Goal: Transaction & Acquisition: Purchase product/service

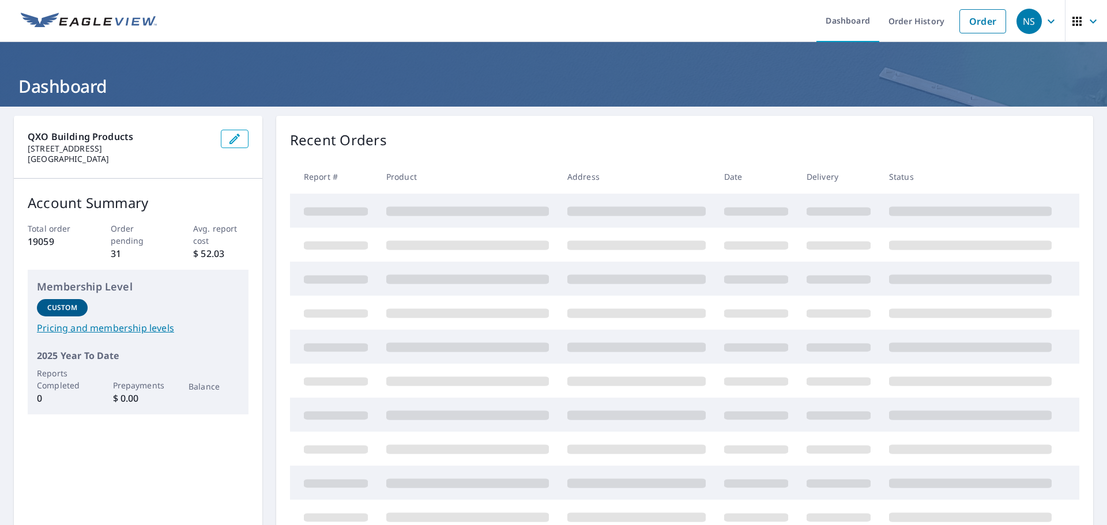
click at [730, 56] on header "Dashboard" at bounding box center [553, 74] width 1107 height 65
click at [730, 25] on link "Order" at bounding box center [982, 21] width 47 height 24
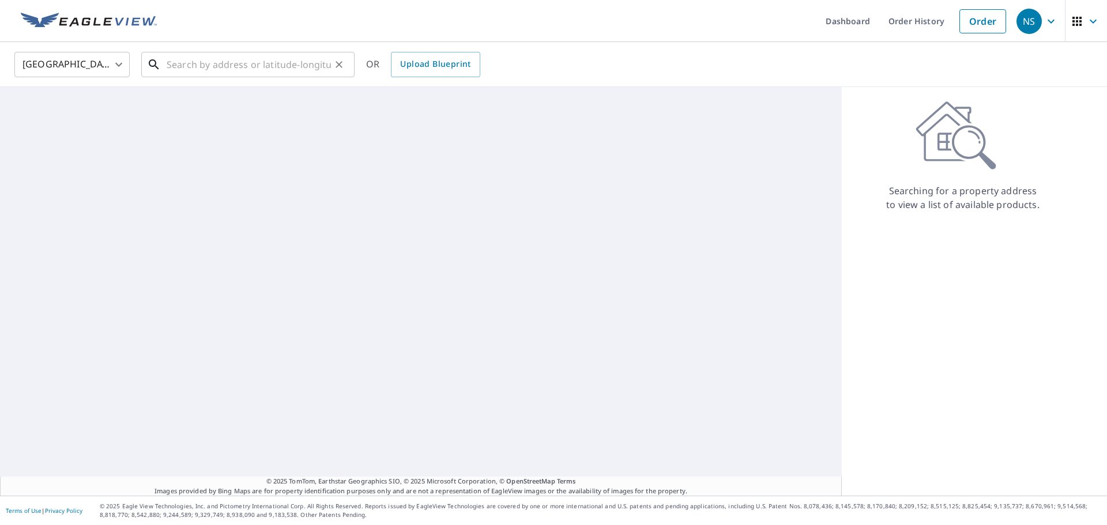
click at [191, 70] on input "text" at bounding box center [249, 64] width 164 height 32
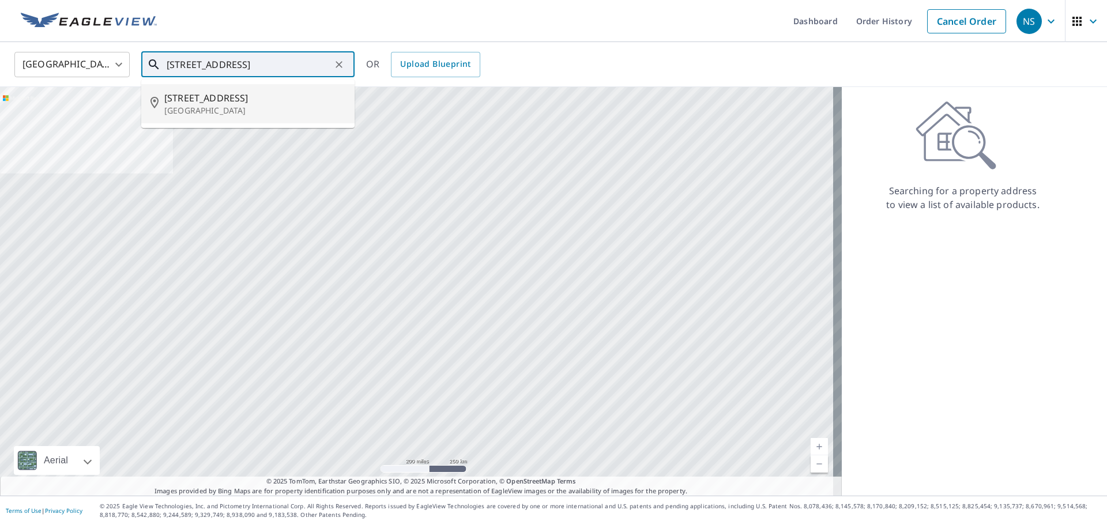
click at [214, 111] on p "[GEOGRAPHIC_DATA]" at bounding box center [254, 111] width 181 height 12
type input "[STREET_ADDRESS]"
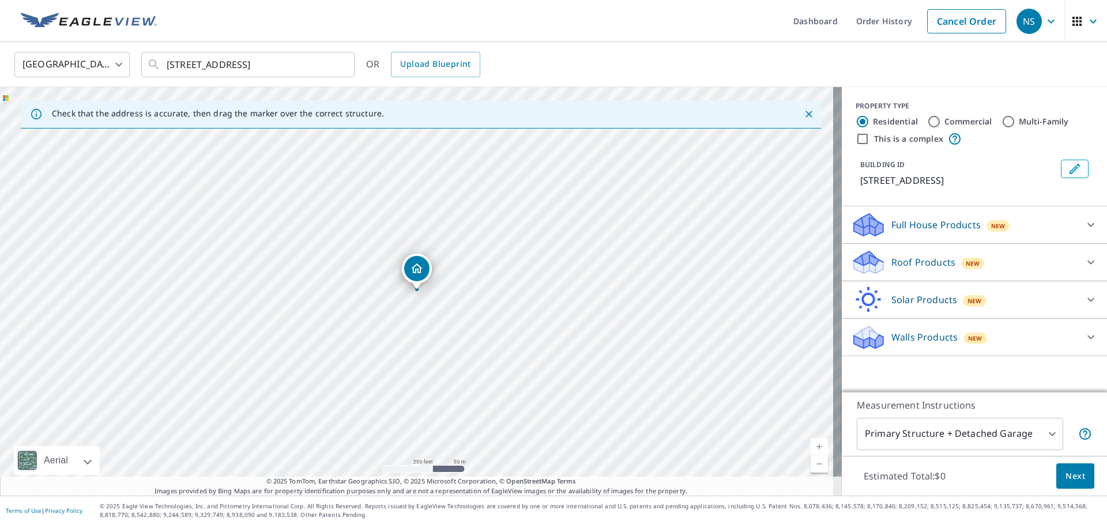
click at [730, 271] on div "Roof Products New" at bounding box center [964, 262] width 226 height 27
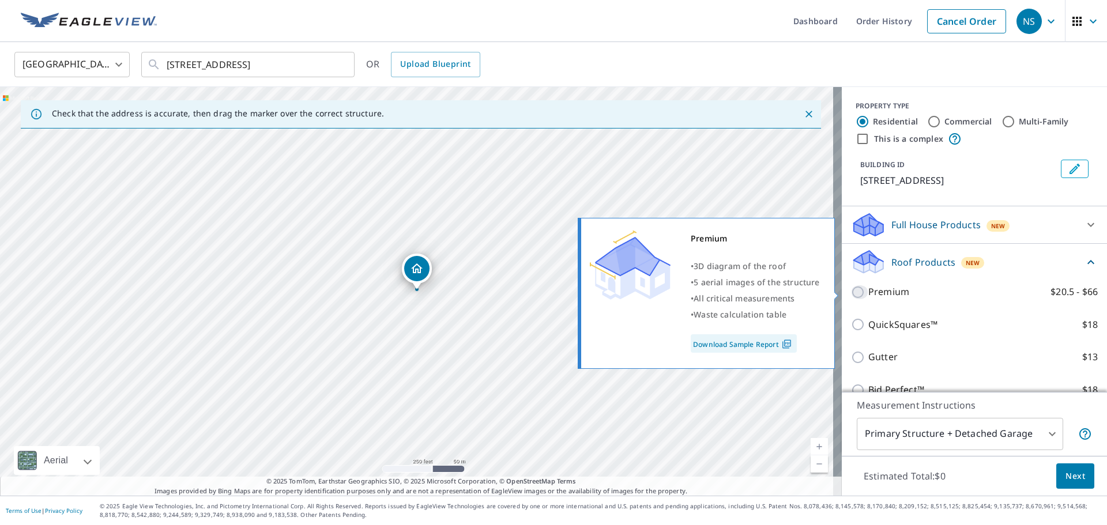
click at [730, 289] on input "Premium $20.5 - $66" at bounding box center [859, 292] width 17 height 14
checkbox input "true"
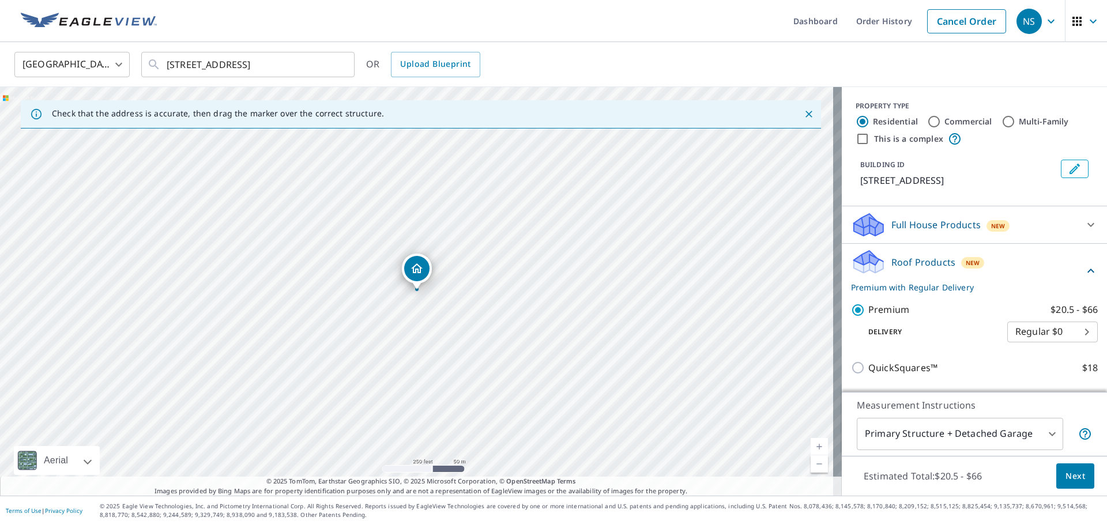
click at [730, 323] on span "Next" at bounding box center [1075, 476] width 20 height 14
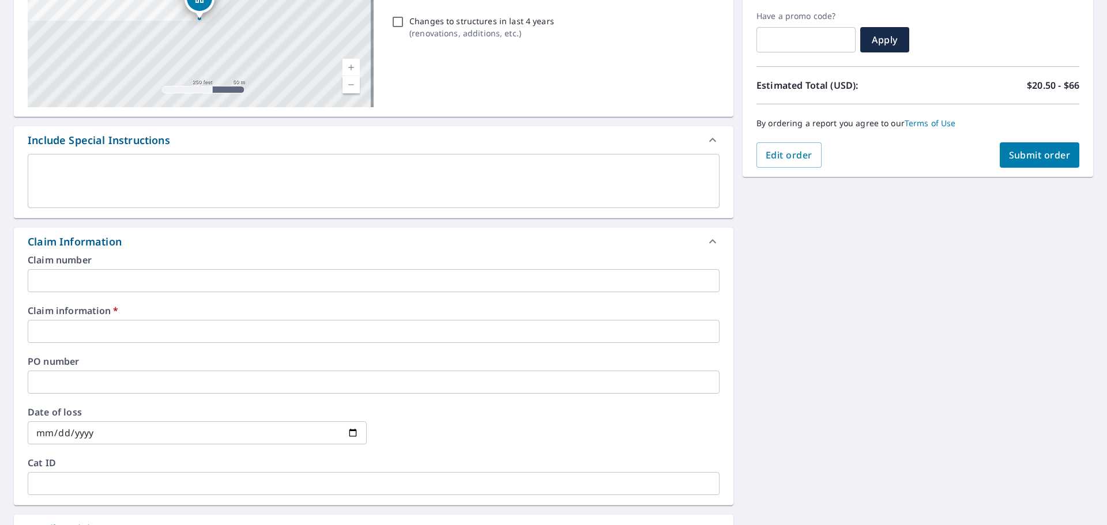
scroll to position [231, 0]
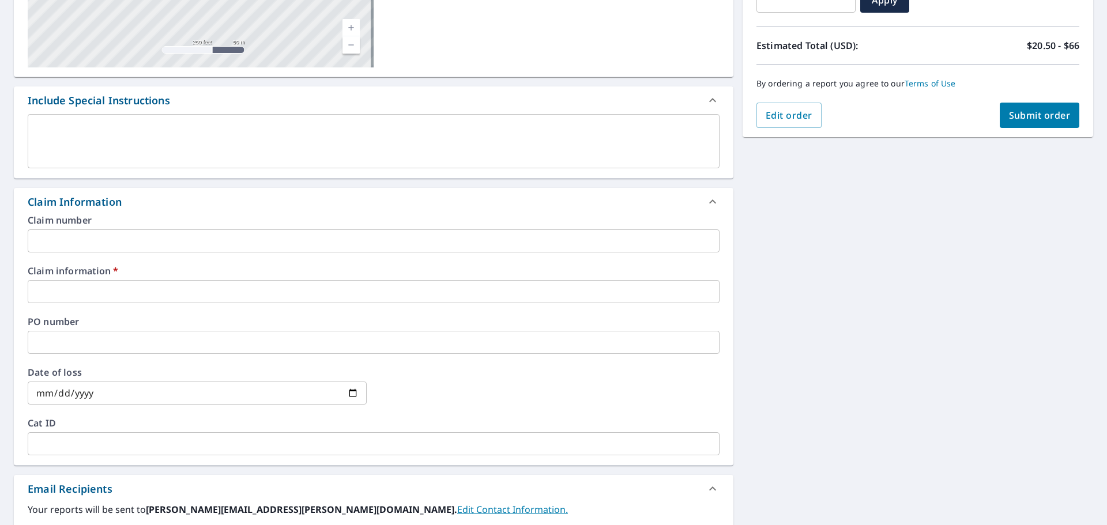
click at [67, 295] on input "text" at bounding box center [374, 291] width 692 height 23
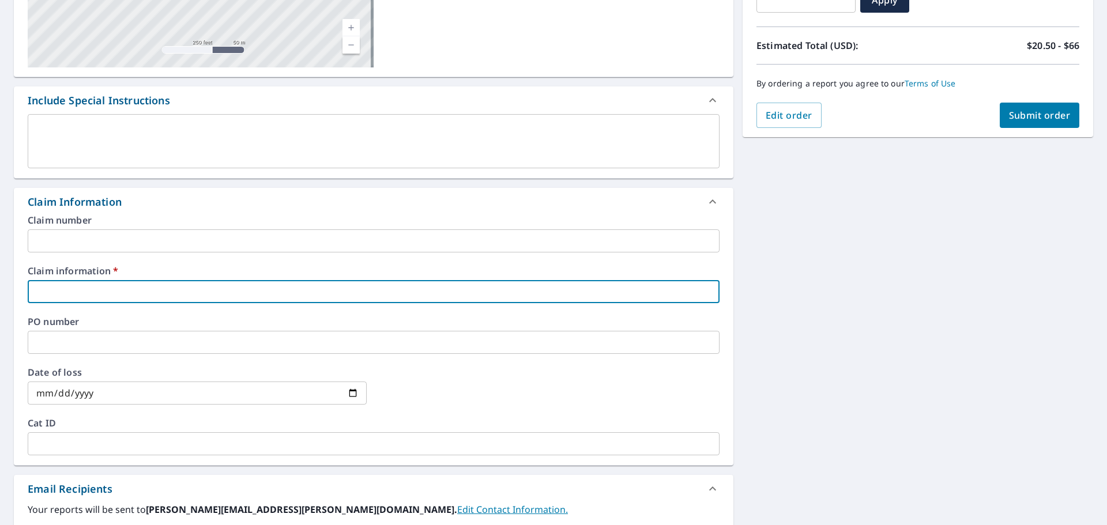
type input "[PERSON_NAME]"
checkbox input "true"
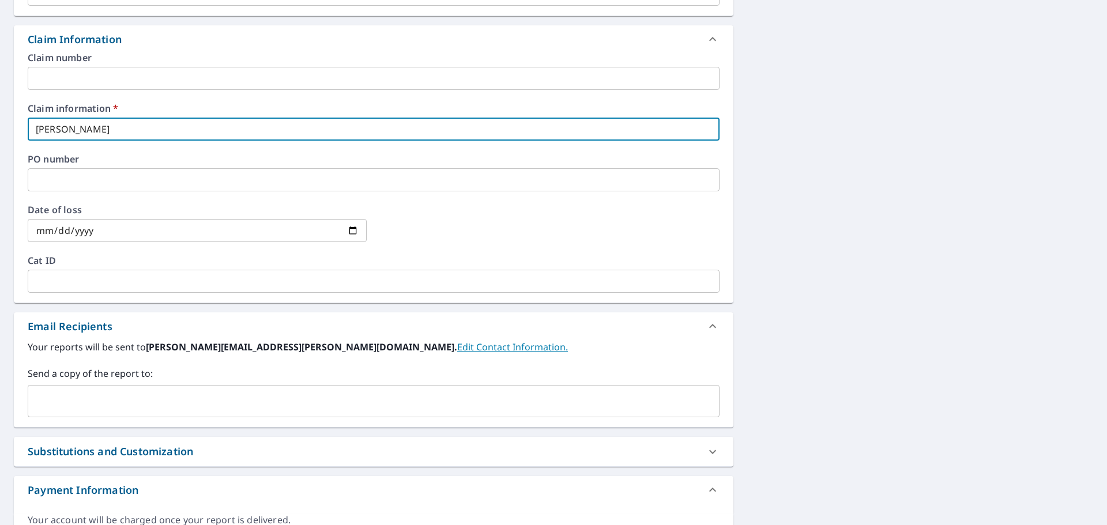
scroll to position [404, 0]
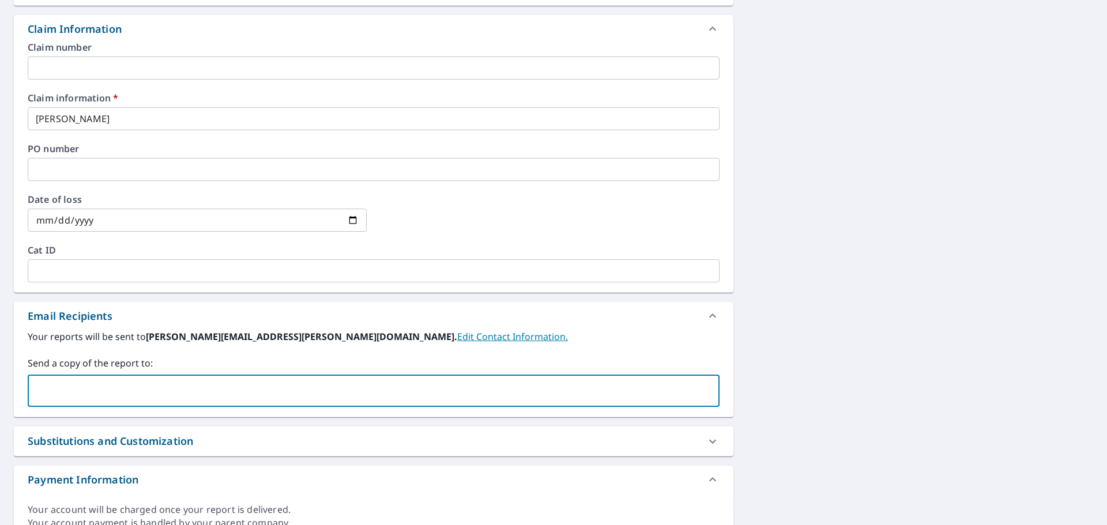
click at [105, 323] on input "text" at bounding box center [365, 391] width 664 height 22
type input "[EMAIL_ADDRESS][DOMAIN_NAME]"
checkbox input "true"
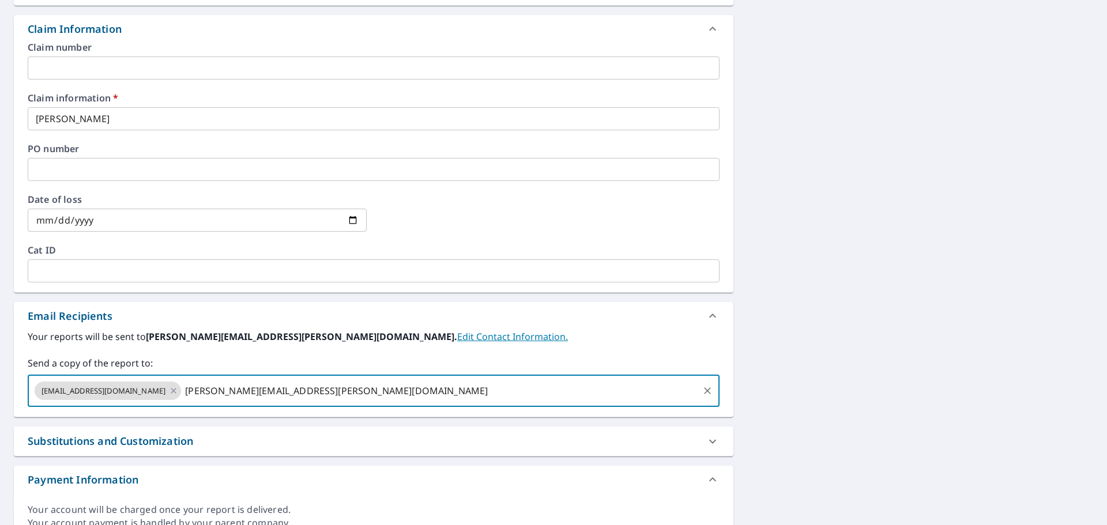
type input "[PERSON_NAME][EMAIL_ADDRESS][PERSON_NAME][DOMAIN_NAME]"
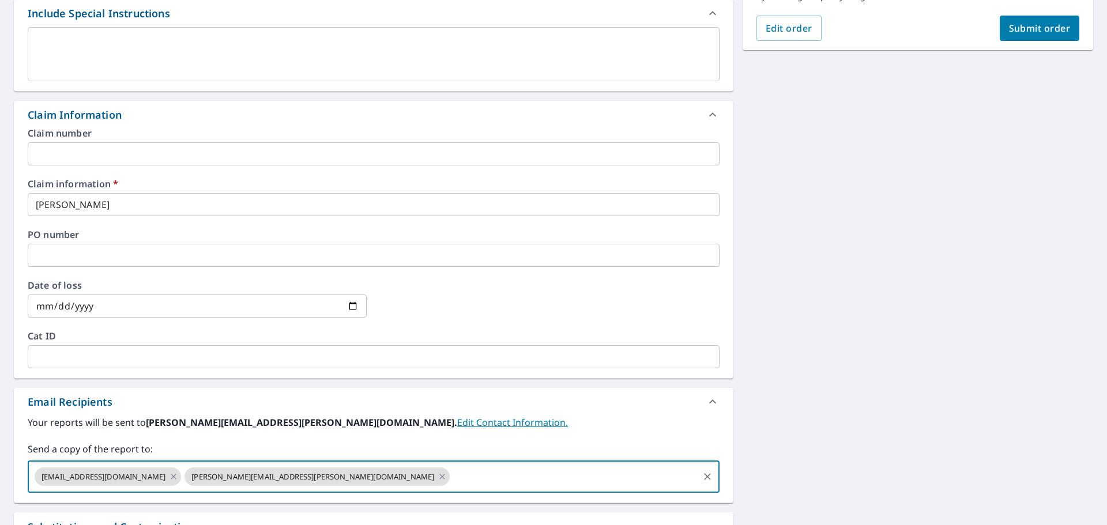
scroll to position [231, 0]
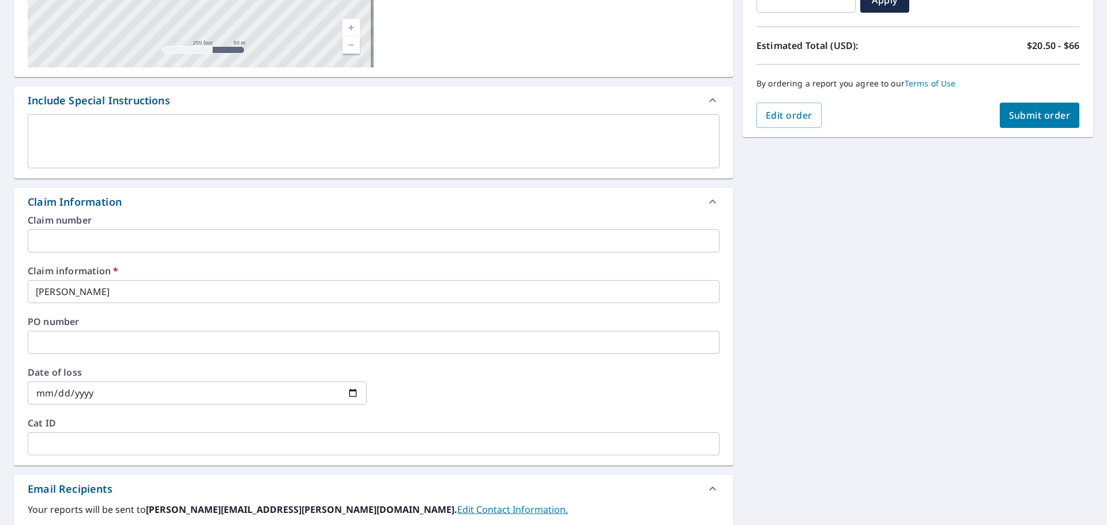
click at [730, 119] on span "Submit order" at bounding box center [1040, 115] width 62 height 13
checkbox input "true"
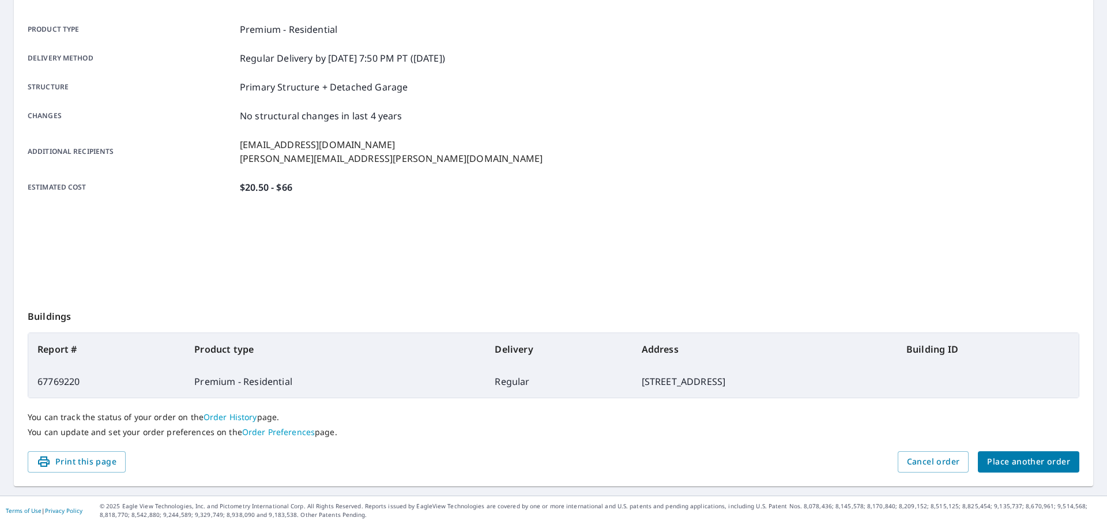
scroll to position [153, 0]
